Goal: Check status

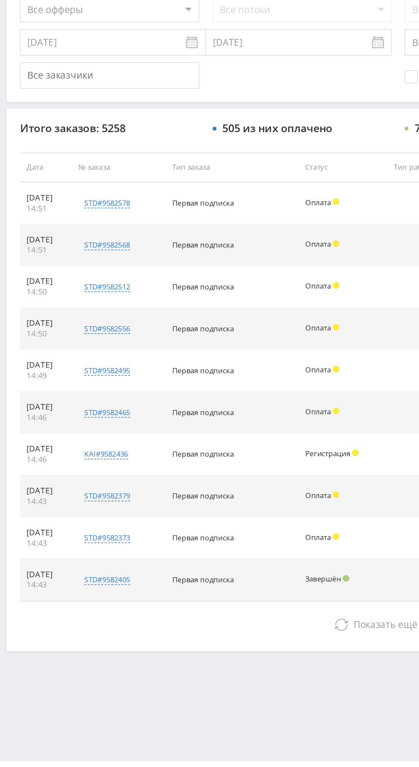
click at [125, 654] on button "Показать ещё 10 из 5248" at bounding box center [257, 653] width 488 height 17
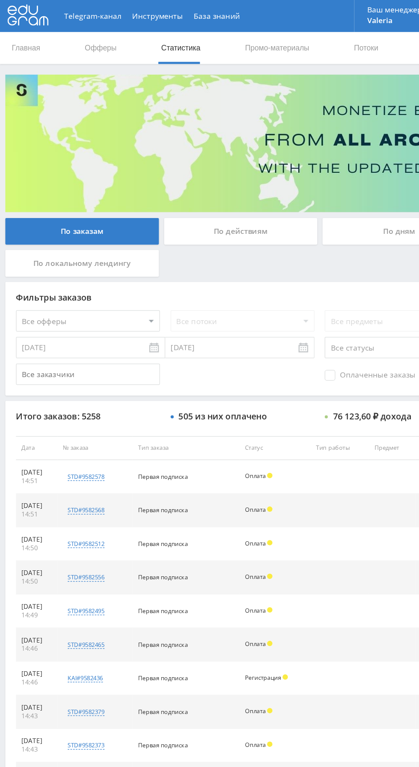
click at [290, 190] on div "По дням" at bounding box center [320, 185] width 123 height 21
click at [0, 0] on input "По дням" at bounding box center [0, 0] width 0 height 0
